Goal: Transaction & Acquisition: Register for event/course

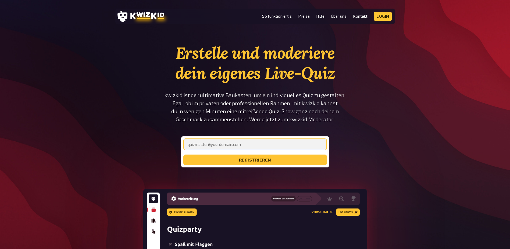
click at [216, 146] on input "email" at bounding box center [255, 145] width 144 height 12
click at [208, 143] on input "email" at bounding box center [255, 145] width 144 height 12
click at [304, 15] on link "Preise" at bounding box center [304, 16] width 12 height 5
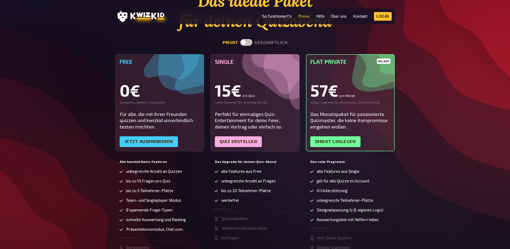
scroll to position [54, 0]
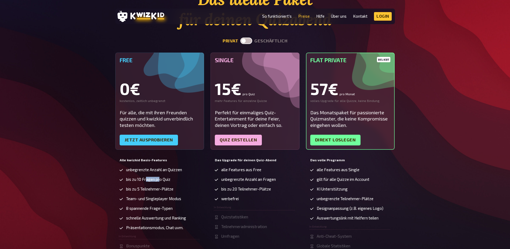
drag, startPoint x: 146, startPoint y: 180, endPoint x: 161, endPoint y: 180, distance: 15.0
click at [161, 180] on span "bis zu 10 Fragen pro Quiz" at bounding box center [148, 179] width 44 height 5
drag, startPoint x: 161, startPoint y: 180, endPoint x: 153, endPoint y: 187, distance: 10.7
click at [153, 187] on span "bis zu 5 Teilnehmer-Plätze" at bounding box center [149, 189] width 47 height 5
drag, startPoint x: 153, startPoint y: 199, endPoint x: 167, endPoint y: 199, distance: 14.2
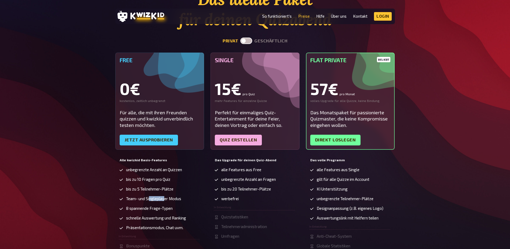
click at [167, 199] on span "Team- und Singleplayer Modus" at bounding box center [153, 199] width 55 height 5
drag, startPoint x: 167, startPoint y: 199, endPoint x: 160, endPoint y: 207, distance: 10.7
click at [160, 207] on span "8 spannende Frage-Typen" at bounding box center [149, 208] width 46 height 5
click at [149, 209] on span "8 spannende Frage-Typen" at bounding box center [149, 208] width 46 height 5
drag, startPoint x: 149, startPoint y: 209, endPoint x: 147, endPoint y: 216, distance: 7.2
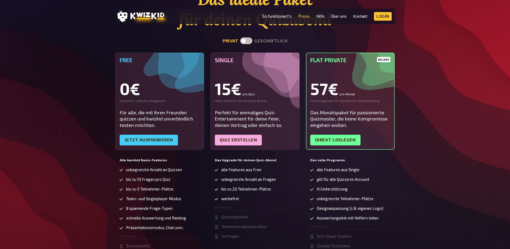
click at [147, 216] on ul "unbegrenzte Anzahl an Quizzen bis zu 10 Fragen pro Quiz bis zu 5 Teilnehmer-Plä…" at bounding box center [159, 208] width 81 height 81
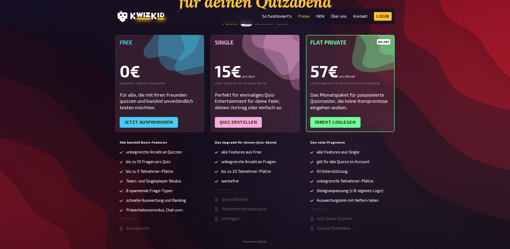
scroll to position [81, 0]
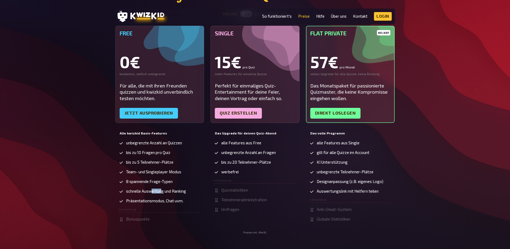
drag, startPoint x: 152, startPoint y: 190, endPoint x: 162, endPoint y: 192, distance: 10.3
click at [162, 192] on span "schnelle Auswertung und Ranking" at bounding box center [156, 191] width 60 height 5
drag, startPoint x: 162, startPoint y: 192, endPoint x: 158, endPoint y: 204, distance: 12.8
click at [158, 204] on li "Präsentationsmodus, Chat uvm." at bounding box center [159, 201] width 81 height 5
drag, startPoint x: 241, startPoint y: 162, endPoint x: 253, endPoint y: 162, distance: 11.3
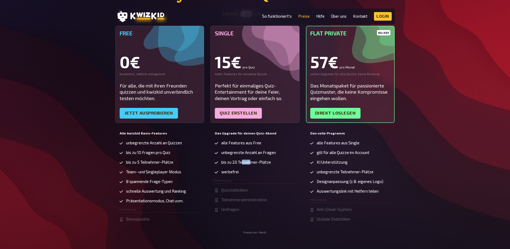
click at [253, 162] on span "bis zu 20 Teilnehmer-Plätze" at bounding box center [246, 162] width 50 height 5
drag, startPoint x: 253, startPoint y: 162, endPoint x: 232, endPoint y: 164, distance: 21.1
click at [231, 170] on span "werbefrei" at bounding box center [229, 172] width 17 height 5
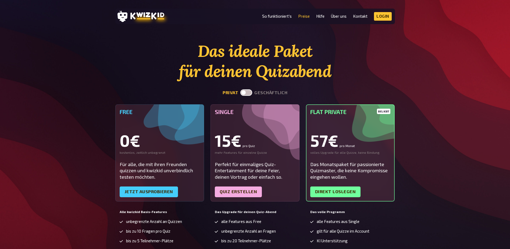
scroll to position [0, 0]
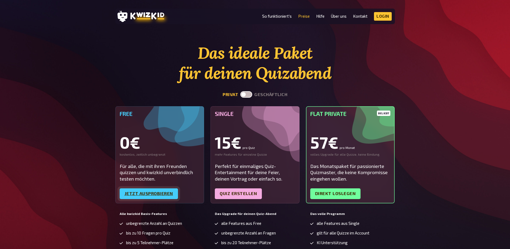
click at [157, 194] on link "Jetzt ausprobieren" at bounding box center [149, 194] width 58 height 11
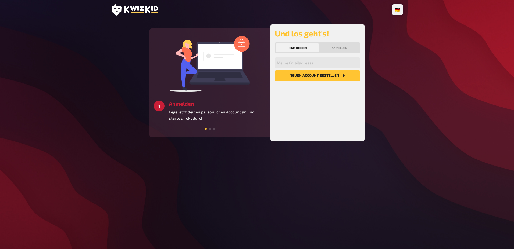
drag, startPoint x: 306, startPoint y: 48, endPoint x: 316, endPoint y: 48, distance: 9.9
click at [306, 48] on button "Registrieren" at bounding box center [297, 48] width 43 height 9
click at [302, 65] on input "email" at bounding box center [317, 63] width 85 height 11
click at [313, 75] on button "Neuen Account Erstellen" at bounding box center [317, 75] width 85 height 11
click at [284, 62] on input "email" at bounding box center [317, 63] width 85 height 11
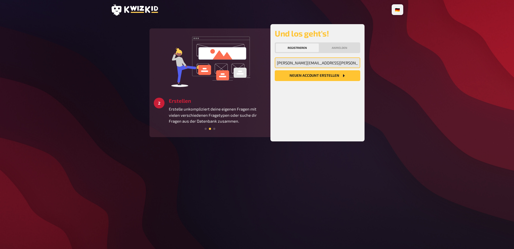
type input "raphael@lehmann.co.at"
click at [333, 76] on button "Neuen Account Erstellen" at bounding box center [317, 75] width 85 height 11
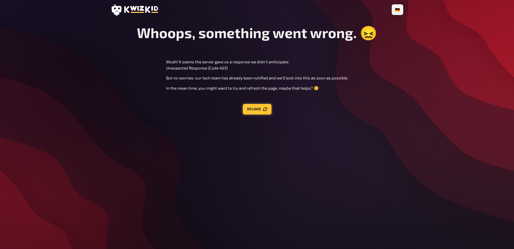
click at [259, 110] on button "Reload" at bounding box center [257, 109] width 29 height 11
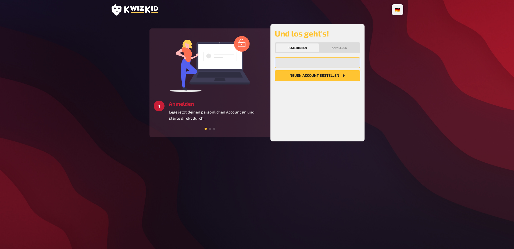
click at [291, 64] on input "email" at bounding box center [317, 63] width 85 height 11
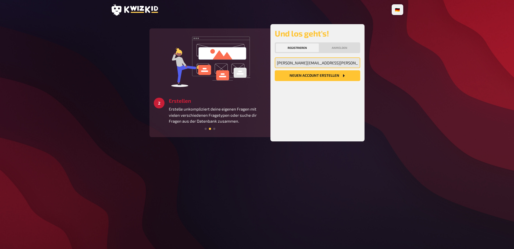
type input "raphael@lehmann.co.at"
click at [313, 76] on button "Neuen Account Erstellen" at bounding box center [317, 75] width 85 height 11
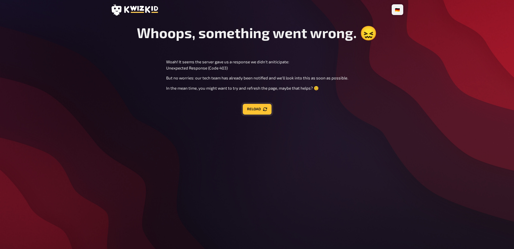
click at [253, 112] on button "Reload" at bounding box center [257, 109] width 29 height 11
